Goal: Transaction & Acquisition: Purchase product/service

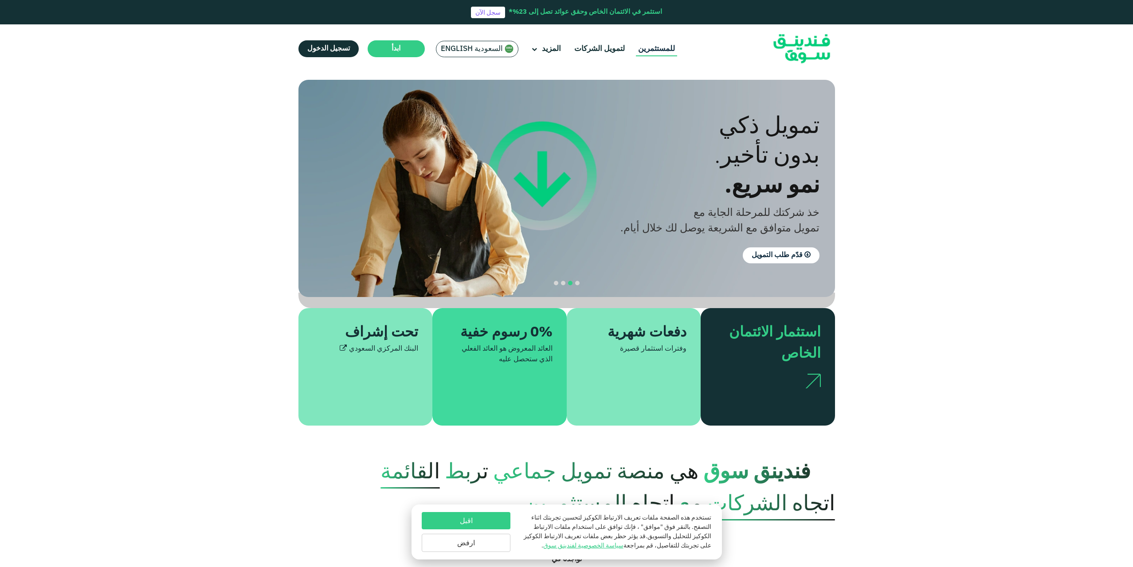
click at [663, 55] on link "للمستثمرين" at bounding box center [656, 49] width 41 height 15
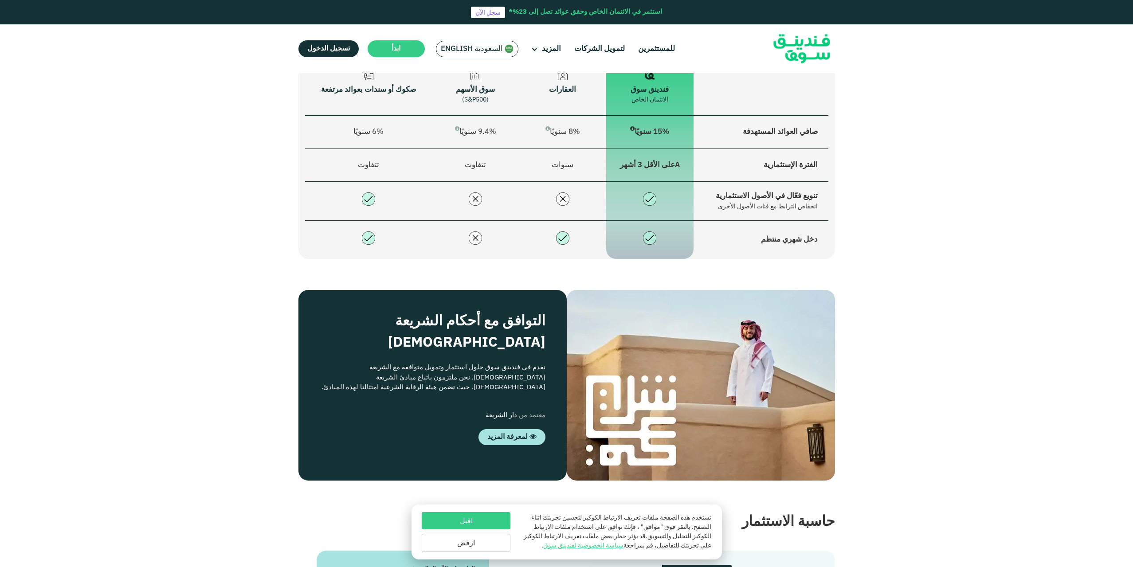
scroll to position [1507, 0]
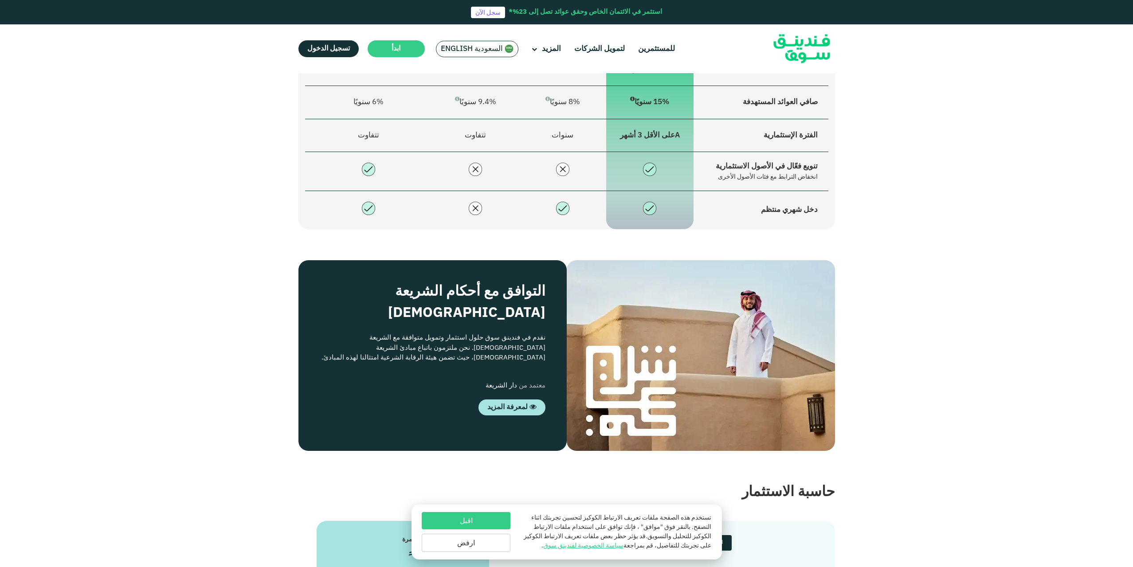
drag, startPoint x: 552, startPoint y: 377, endPoint x: 712, endPoint y: 392, distance: 159.8
drag, startPoint x: 640, startPoint y: 368, endPoint x: 616, endPoint y: 380, distance: 26.8
drag, startPoint x: 642, startPoint y: 376, endPoint x: 582, endPoint y: 362, distance: 61.9
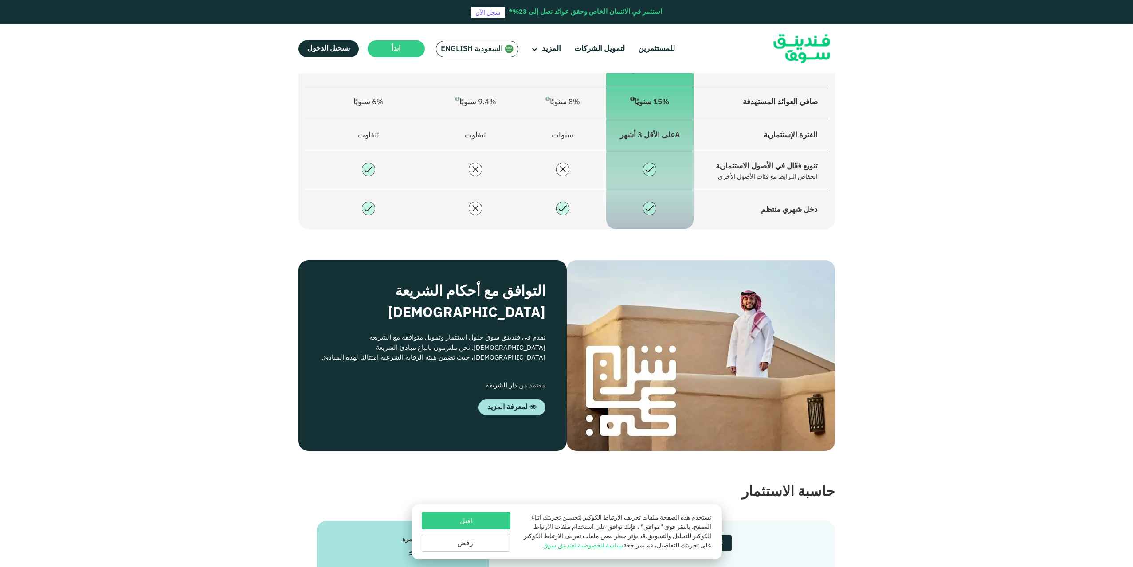
type tc-range-slider "1"
drag, startPoint x: 502, startPoint y: 377, endPoint x: 642, endPoint y: 384, distance: 140.7
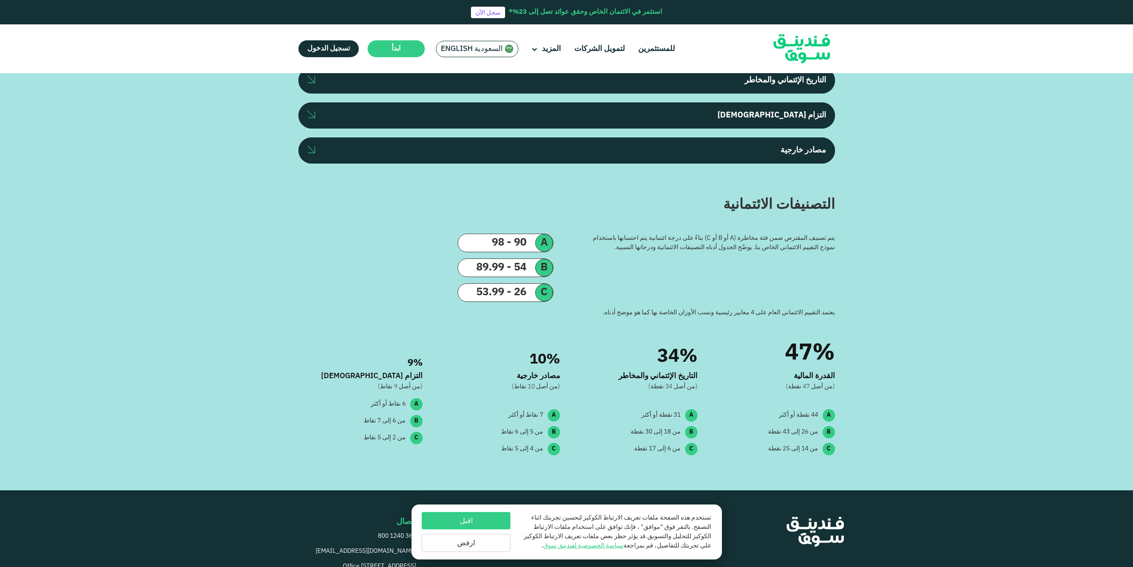
scroll to position [1507, 0]
